Goal: Browse casually: Explore the website without a specific task or goal

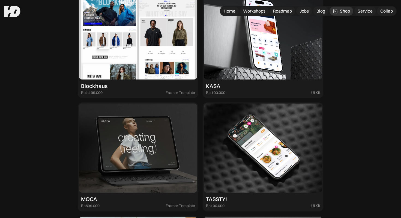
scroll to position [769, 0]
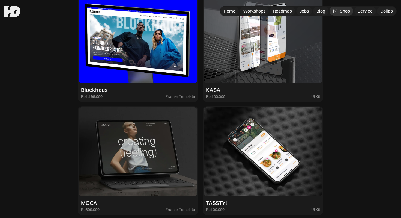
click at [269, 37] on img at bounding box center [263, 38] width 118 height 89
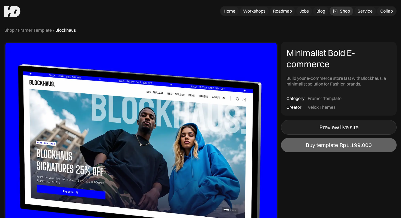
click at [312, 122] on link "Preview live site" at bounding box center [339, 127] width 116 height 15
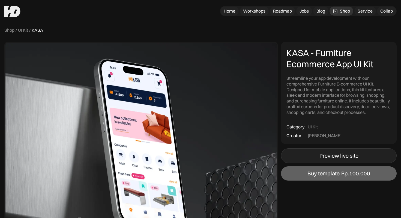
click at [332, 152] on div "Preview live site" at bounding box center [338, 155] width 39 height 7
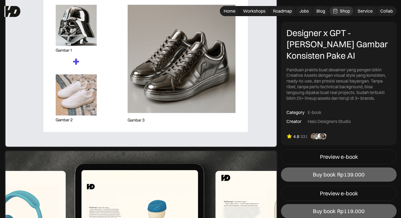
scroll to position [324, 0]
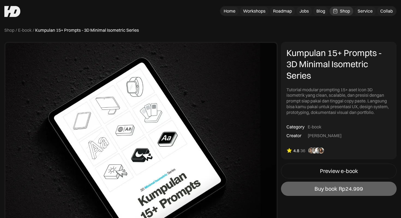
scroll to position [1676, 0]
